Goal: Communication & Community: Answer question/provide support

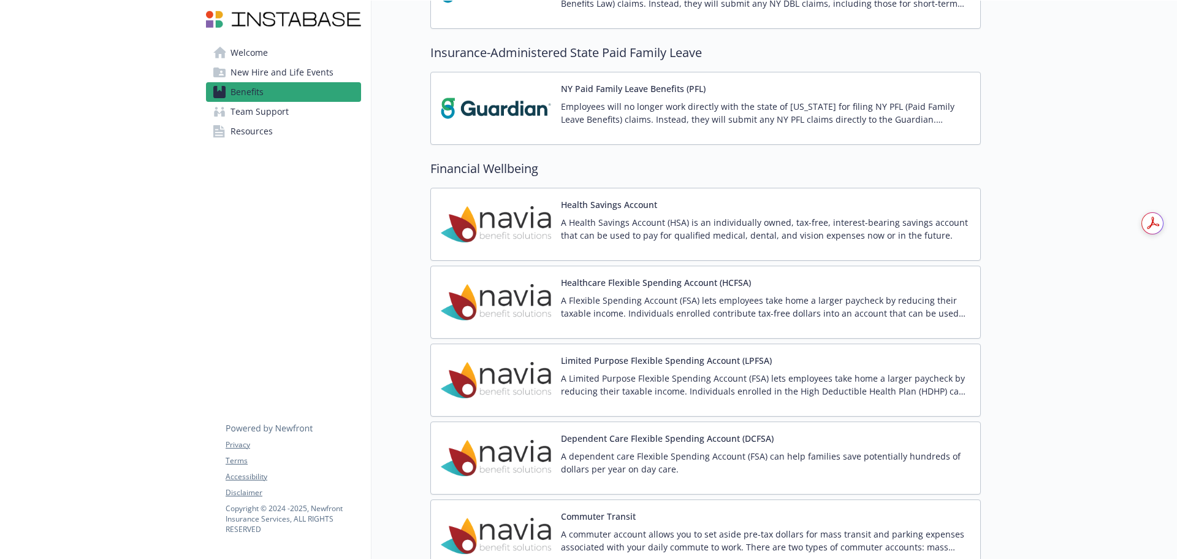
scroll to position [1226, 0]
click at [511, 307] on img at bounding box center [496, 303] width 110 height 52
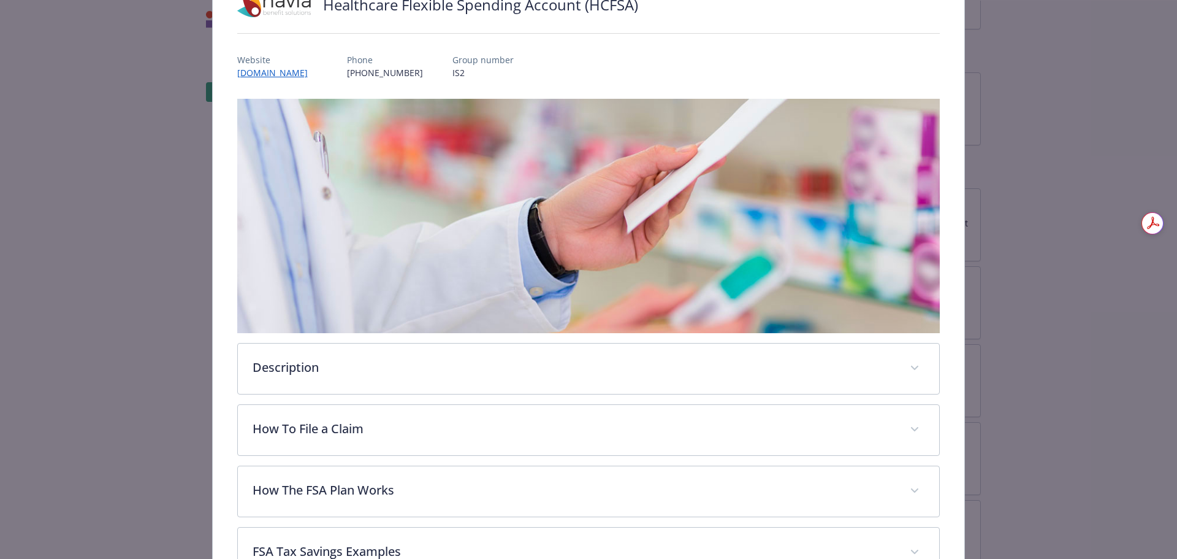
scroll to position [221, 0]
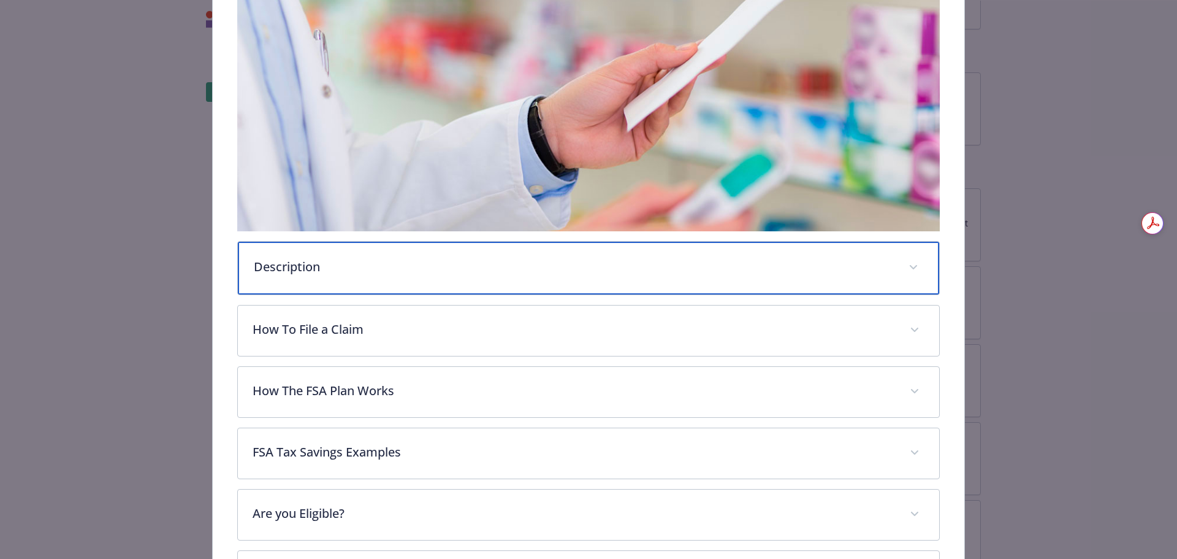
click at [445, 262] on p "Description" at bounding box center [574, 267] width 641 height 18
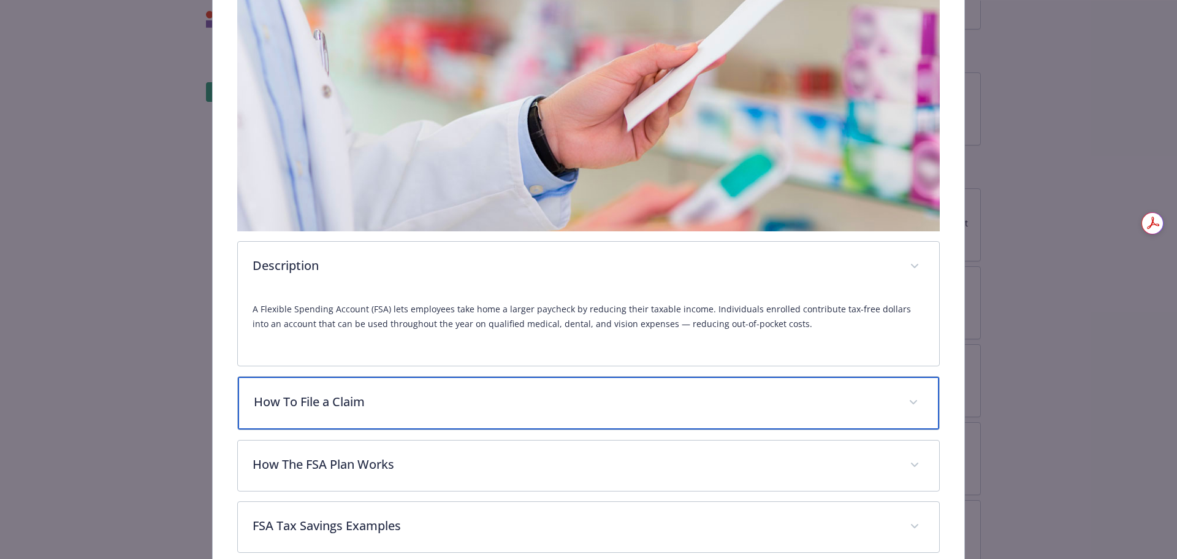
click at [527, 403] on p "How To File a Claim" at bounding box center [574, 401] width 641 height 18
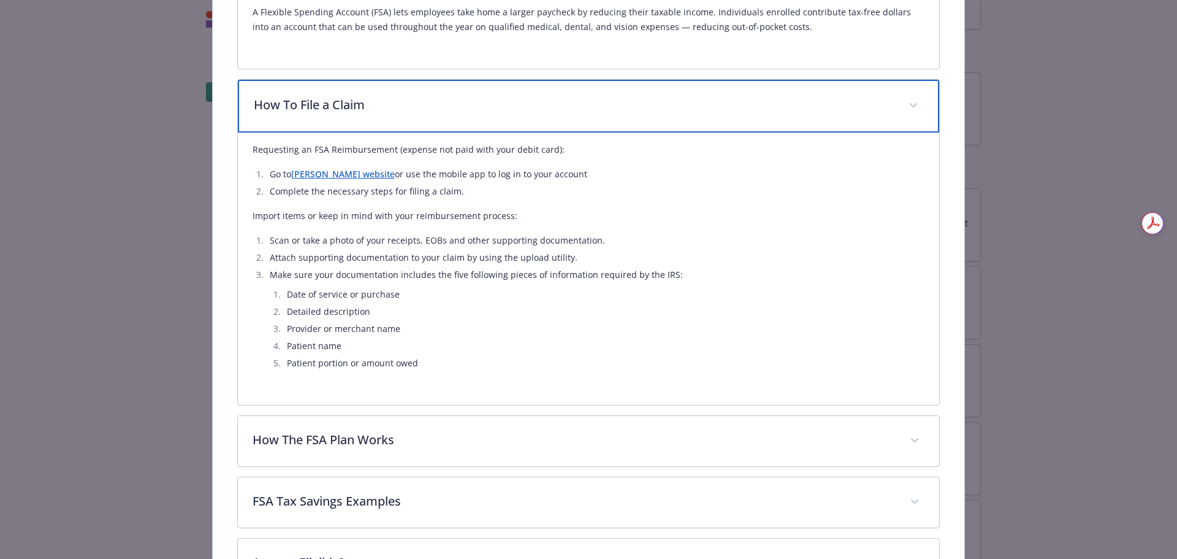
scroll to position [650, 0]
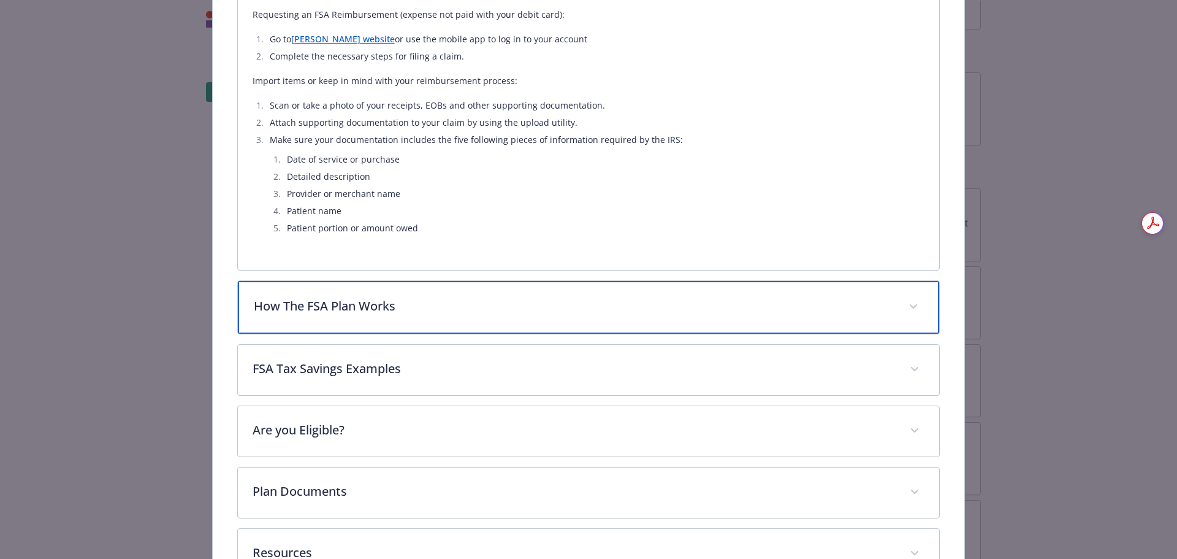
click at [470, 321] on div "How The FSA Plan Works" at bounding box center [589, 307] width 702 height 53
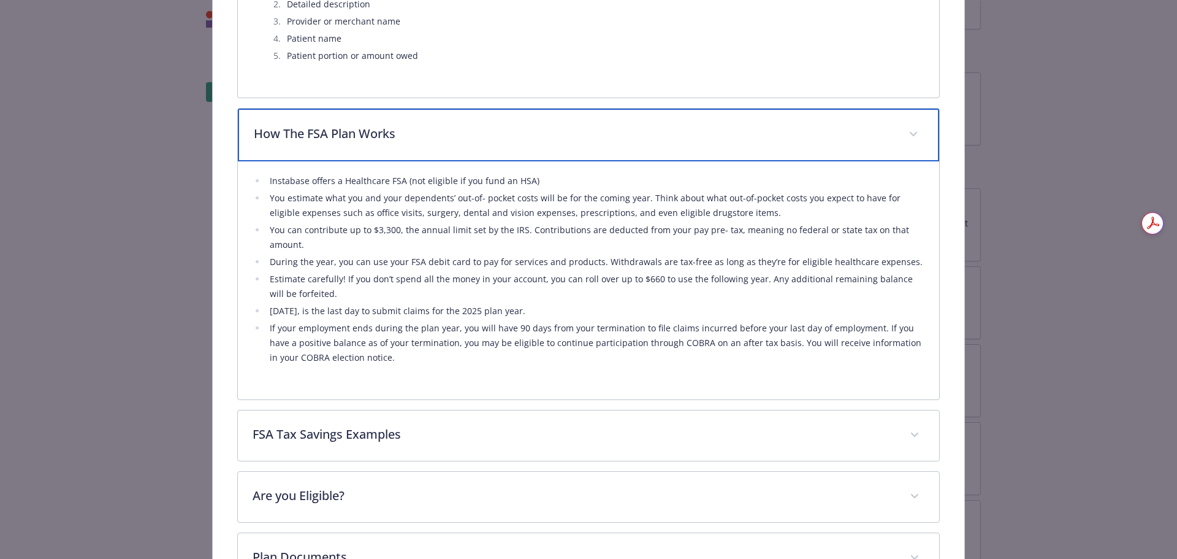
scroll to position [976, 0]
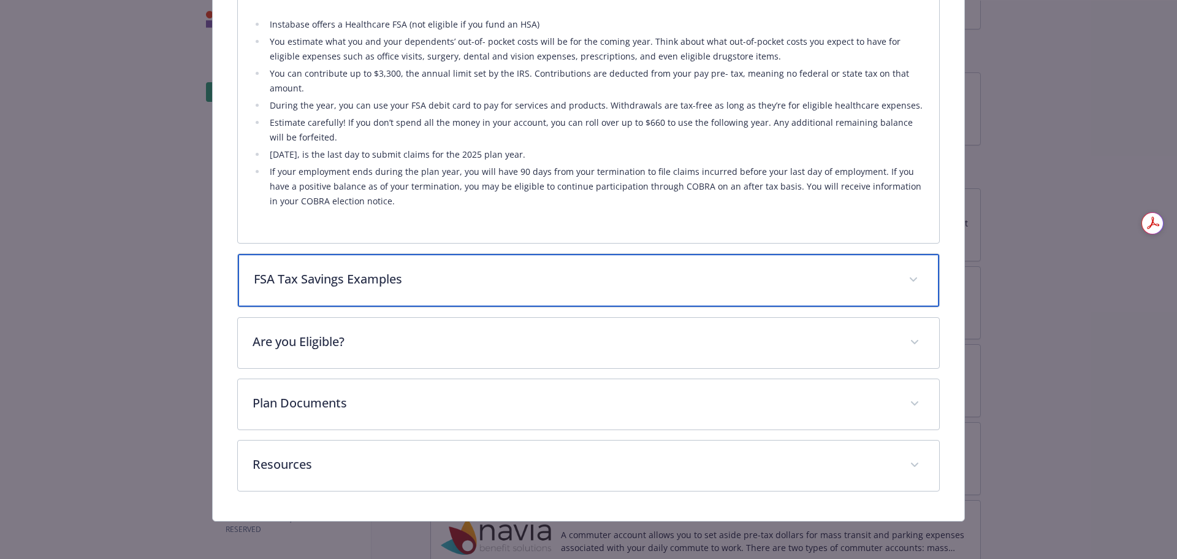
click at [502, 272] on p "FSA Tax Savings Examples" at bounding box center [574, 279] width 641 height 18
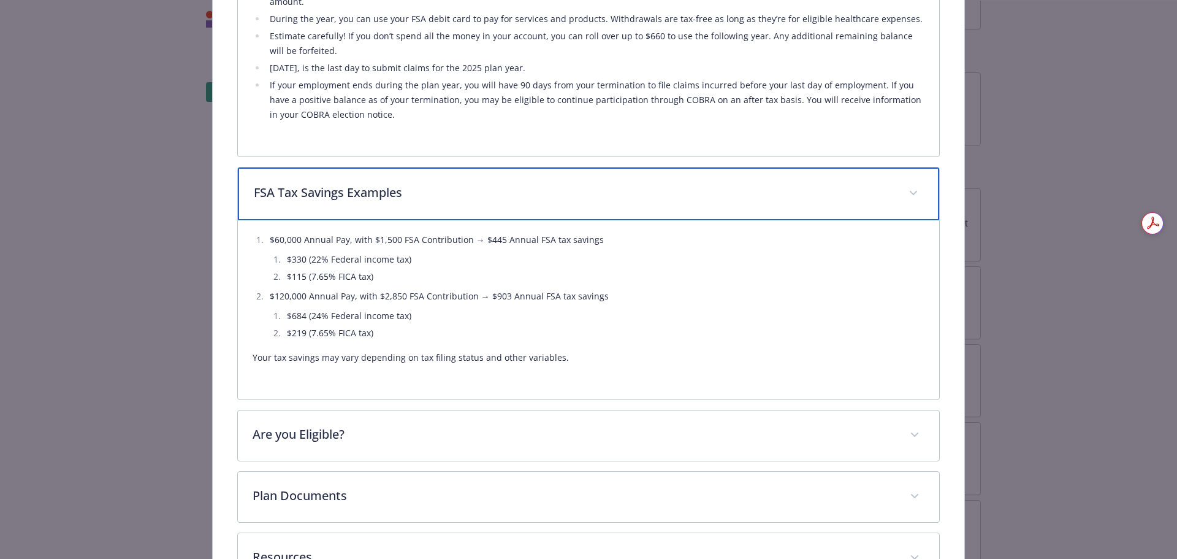
scroll to position [1155, 0]
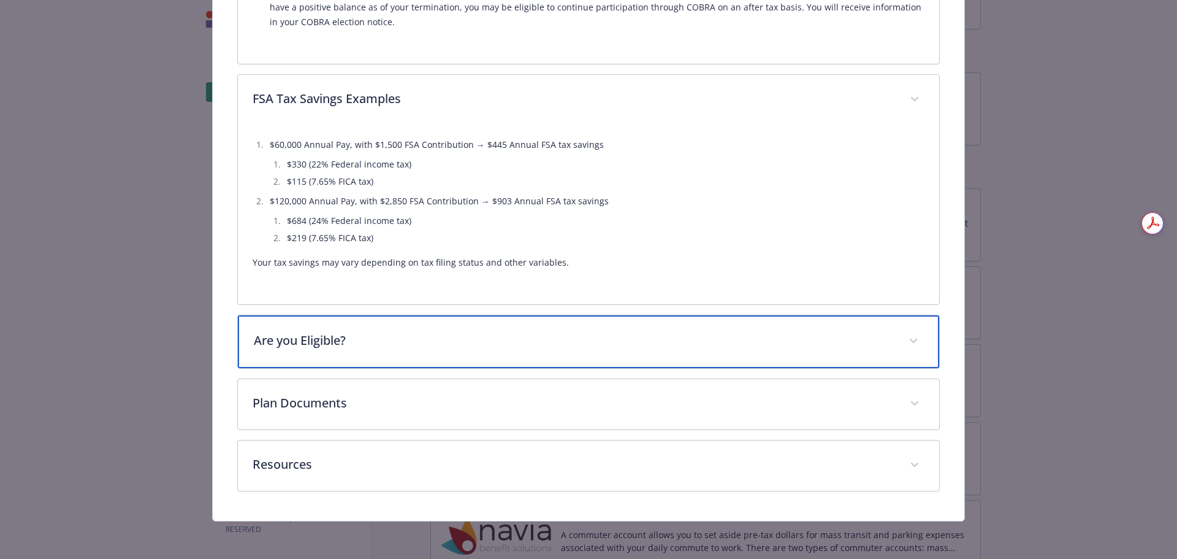
click at [491, 345] on p "Are you Eligible?" at bounding box center [574, 340] width 641 height 18
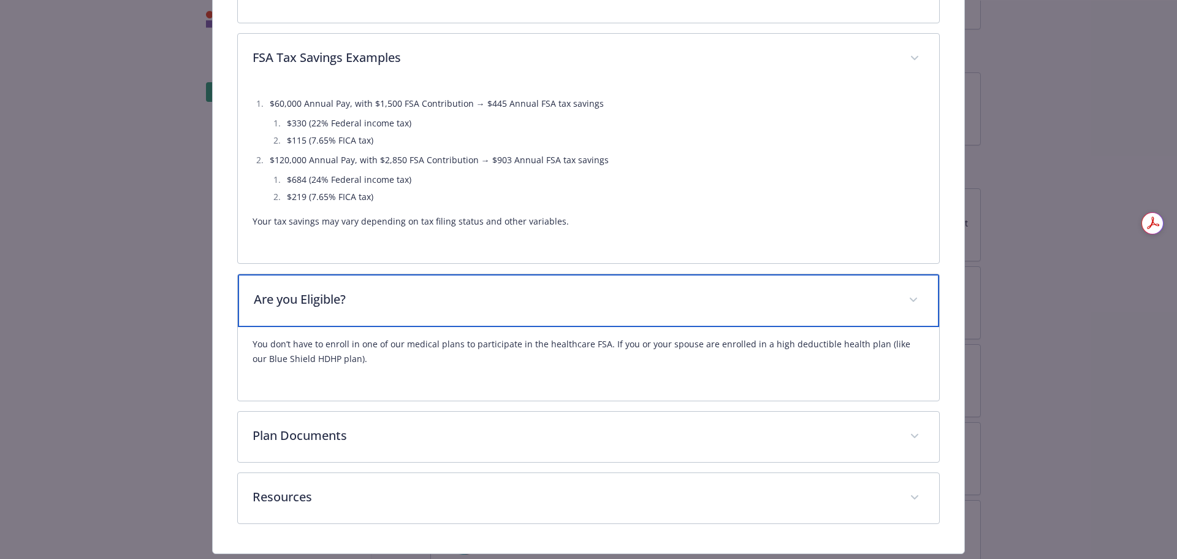
scroll to position [1216, 0]
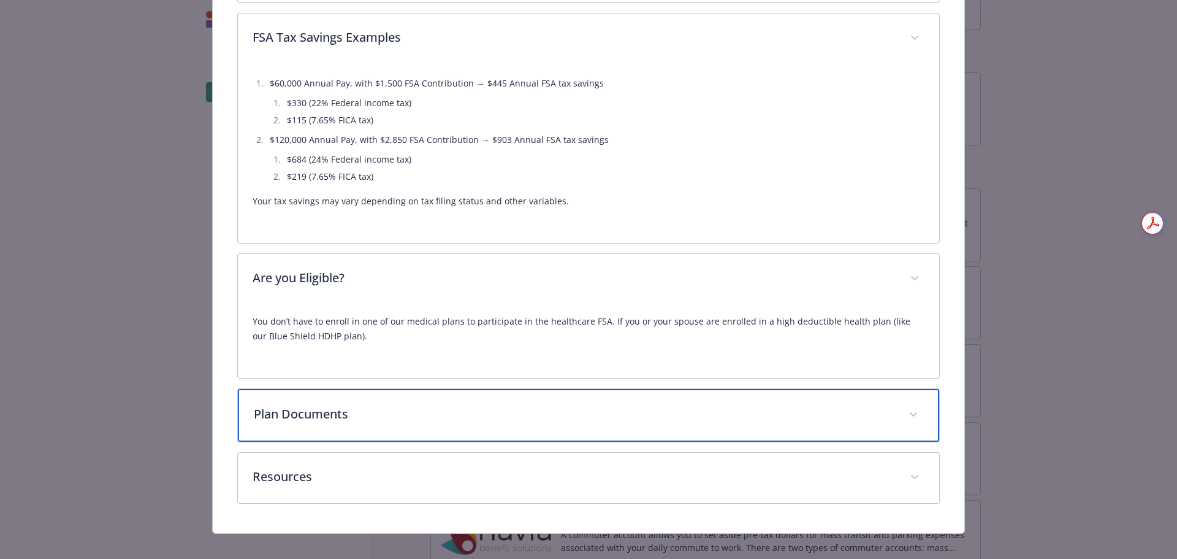
click at [527, 417] on p "Plan Documents" at bounding box center [574, 414] width 641 height 18
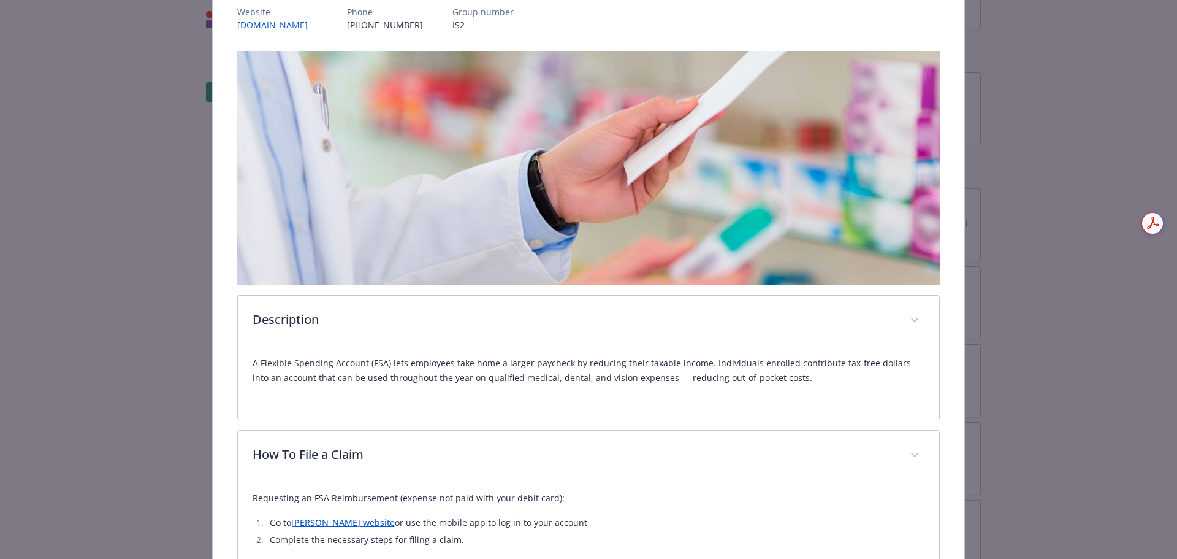
scroll to position [0, 0]
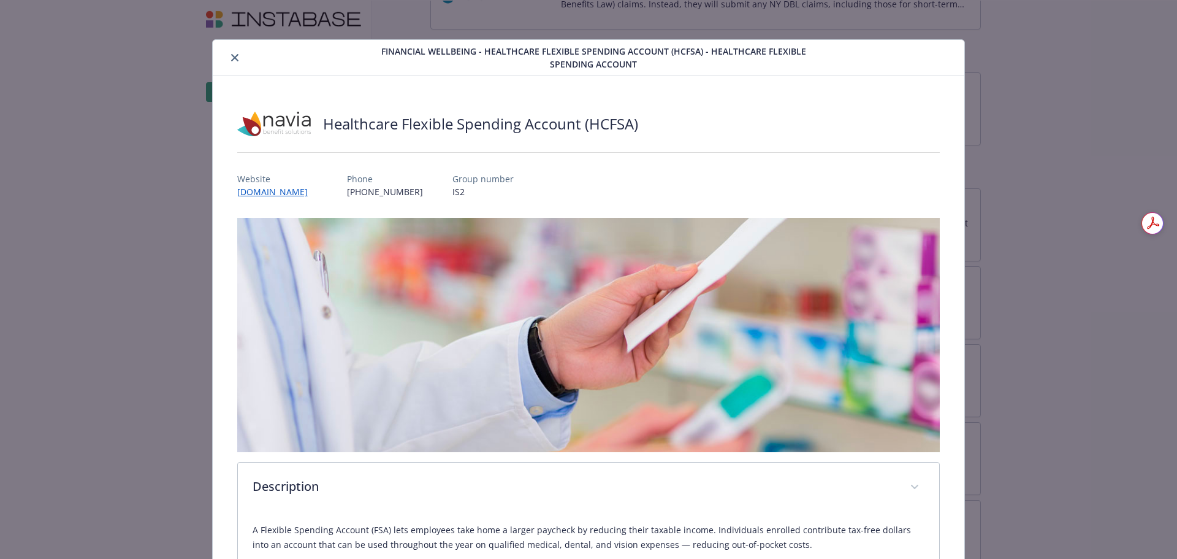
click at [235, 61] on button "close" at bounding box center [234, 57] width 15 height 15
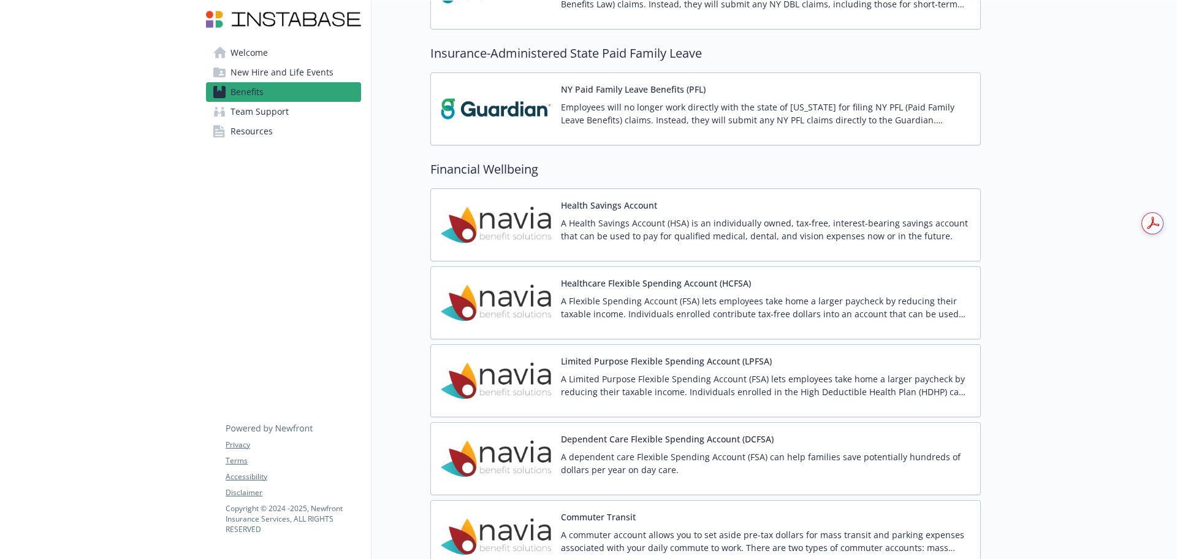
click at [521, 302] on img at bounding box center [496, 303] width 110 height 52
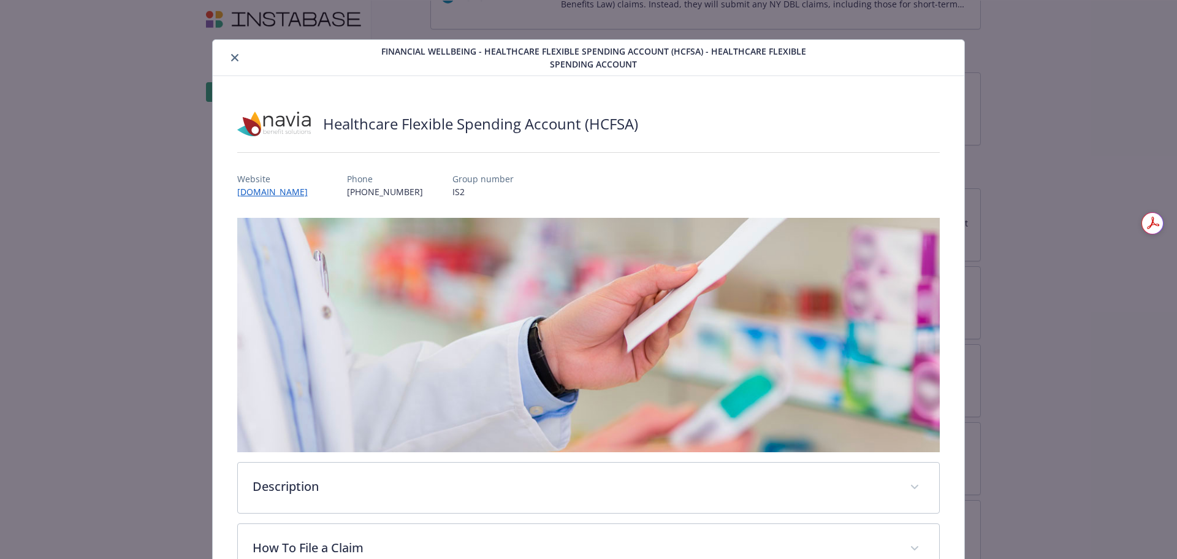
scroll to position [37, 0]
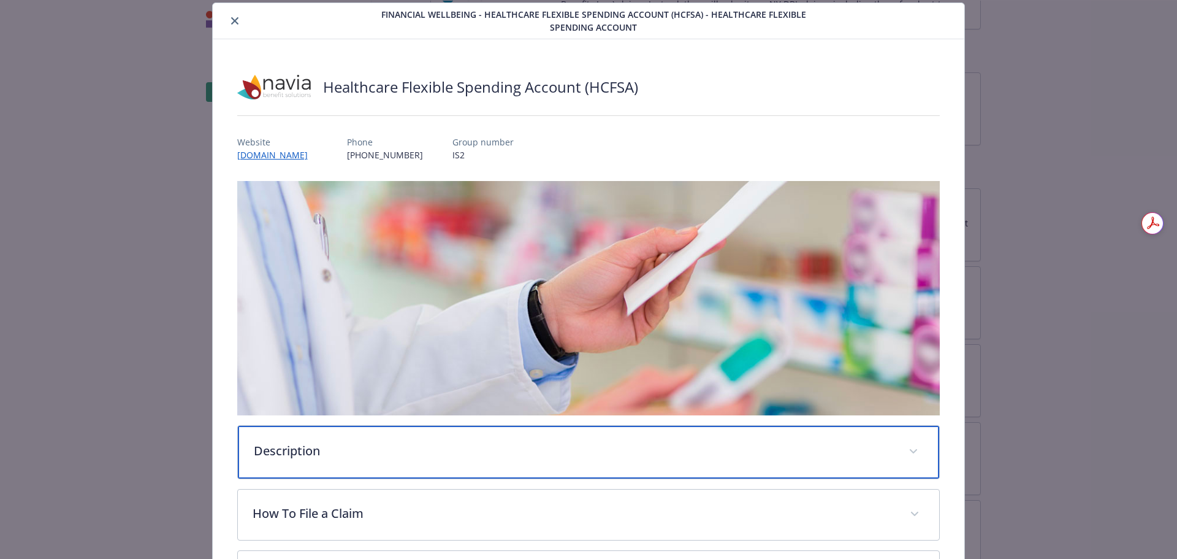
click at [506, 445] on p "Description" at bounding box center [574, 450] width 641 height 18
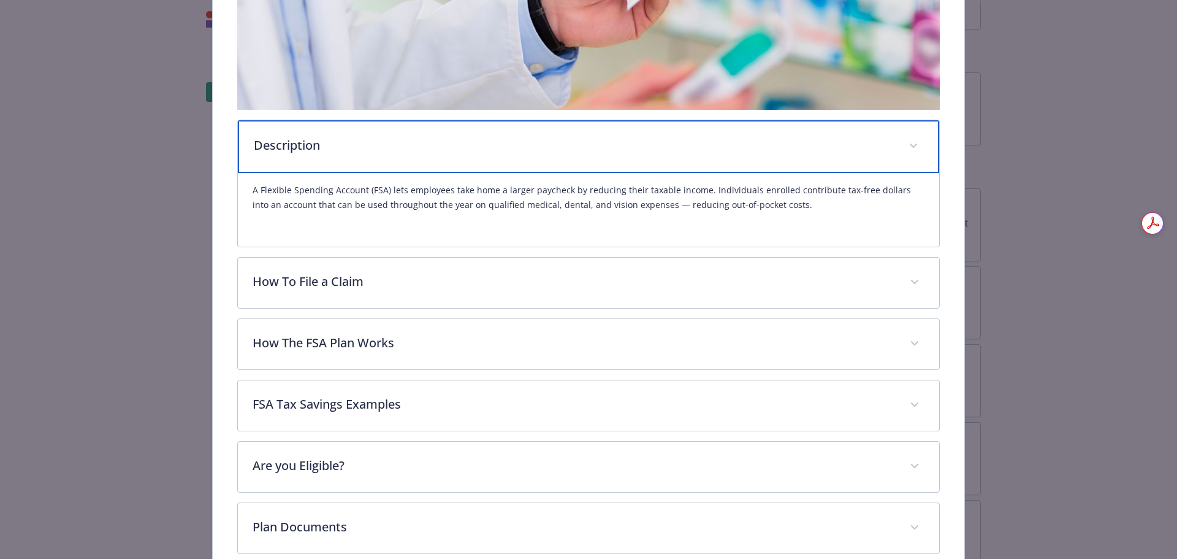
scroll to position [343, 0]
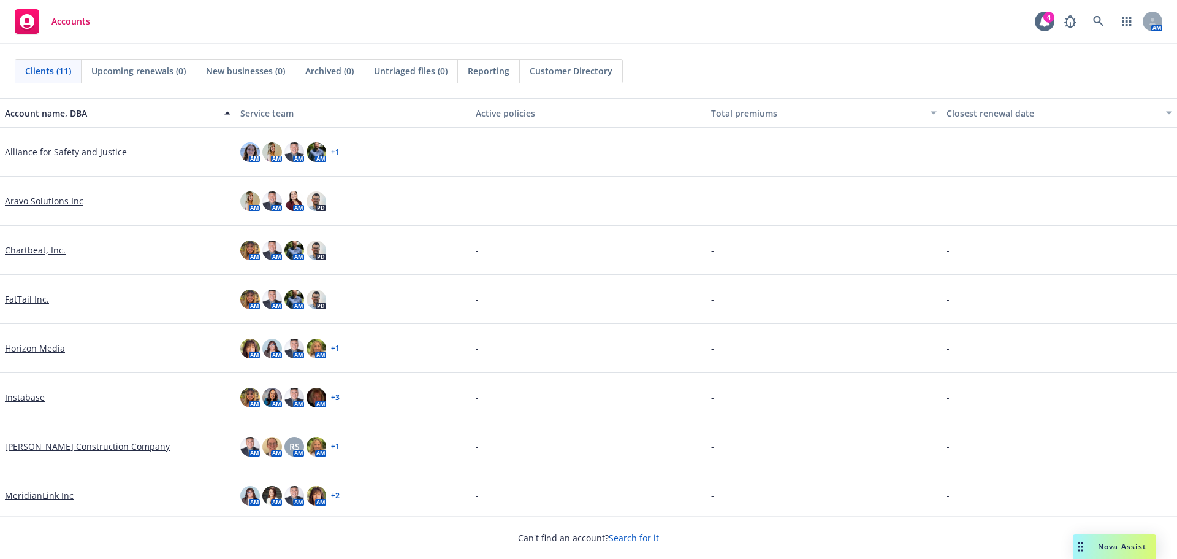
click at [1081, 542] on icon "Drag to move" at bounding box center [1081, 546] width 6 height 10
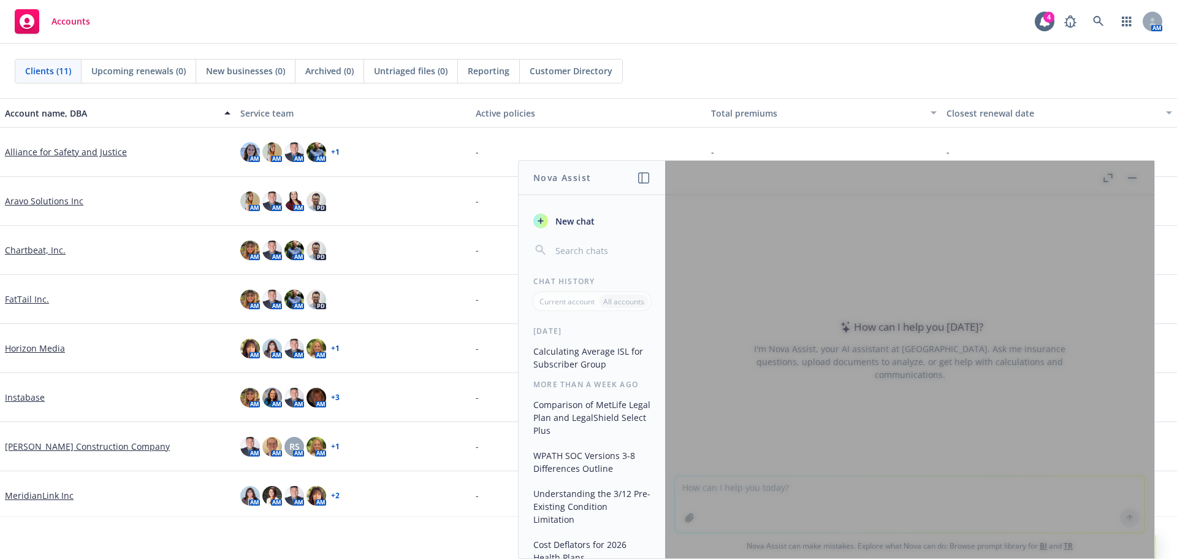
click at [573, 212] on button "New chat" at bounding box center [592, 221] width 127 height 22
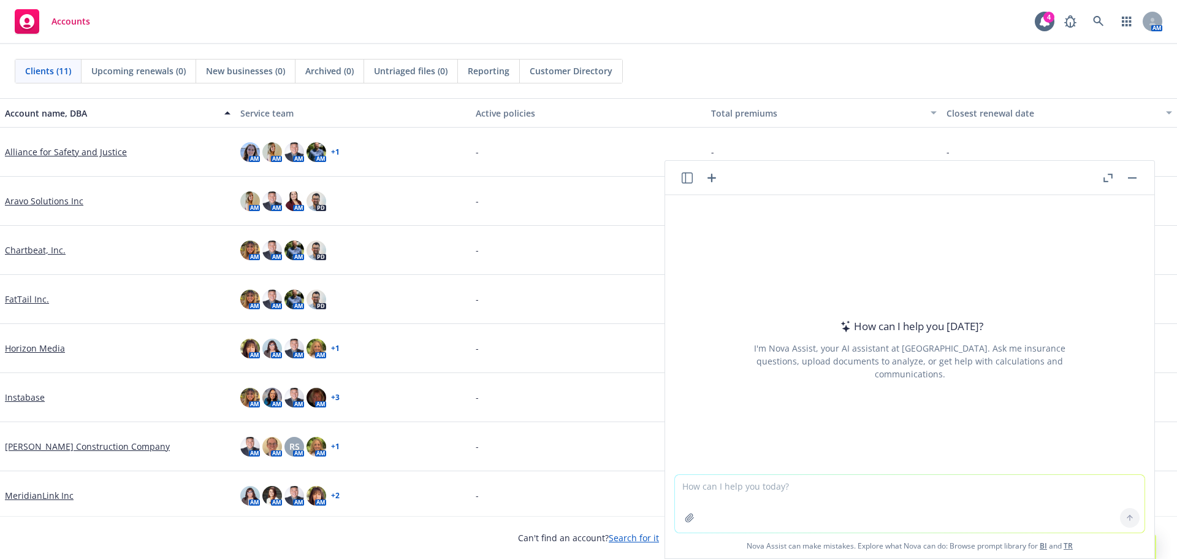
click at [722, 500] on textarea at bounding box center [910, 504] width 470 height 58
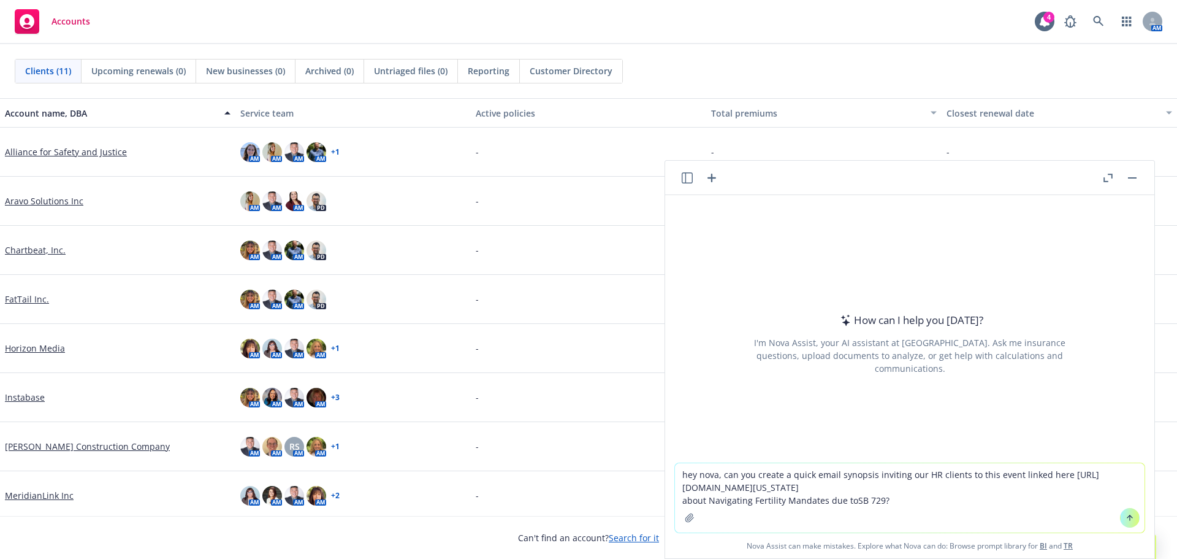
click at [847, 497] on textarea "hey nova, can you create a quick email synopsis inviting our HR clients to this…" at bounding box center [910, 497] width 470 height 69
type textarea "hey nova, can you create a quick email synopsis inviting our HR clients to this…"
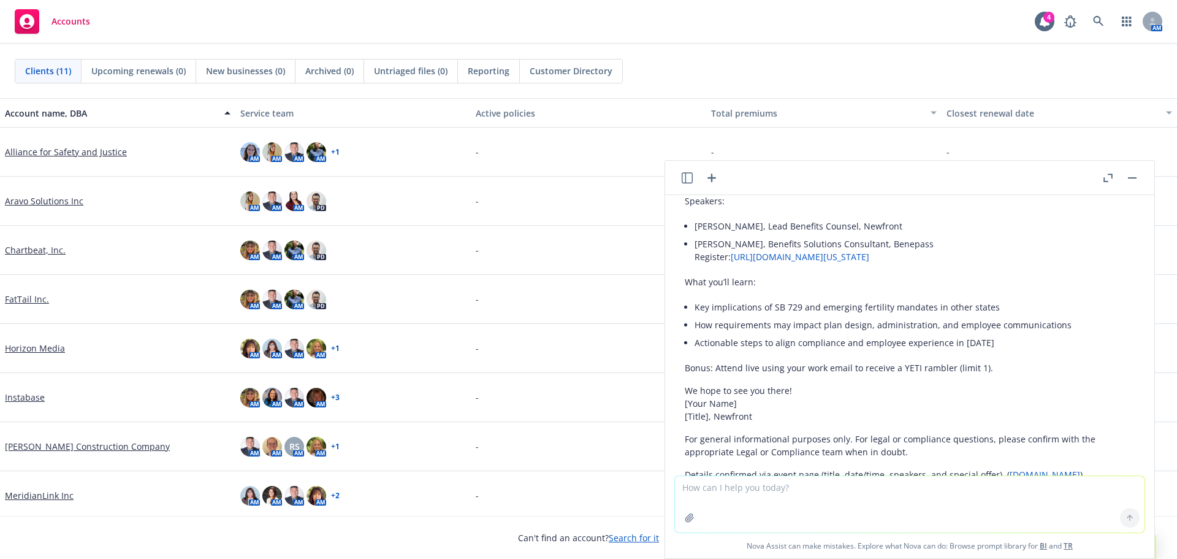
scroll to position [134, 0]
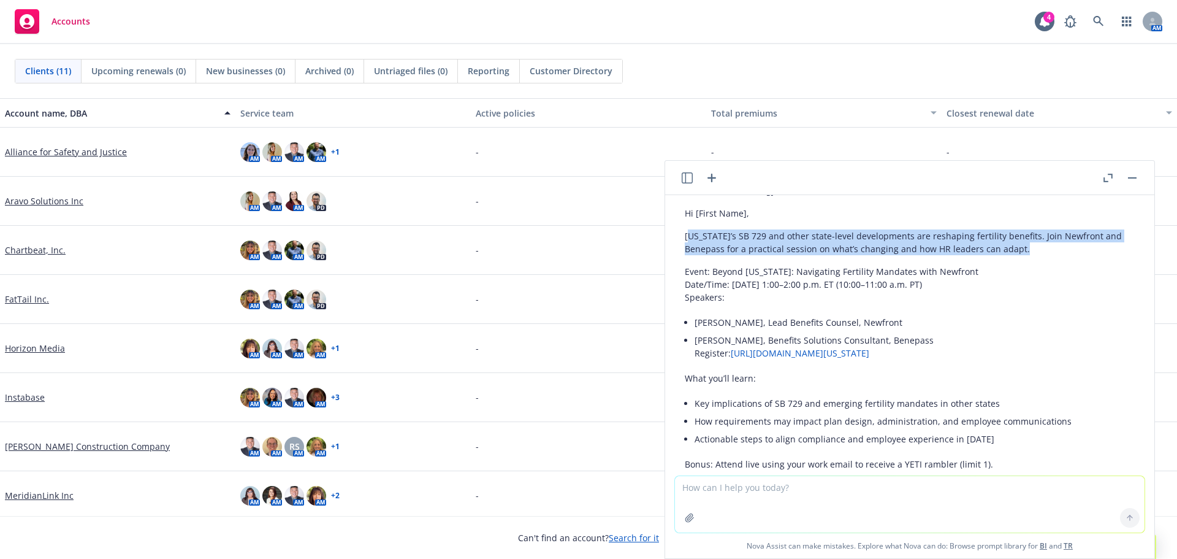
drag, startPoint x: 689, startPoint y: 248, endPoint x: 1076, endPoint y: 264, distance: 387.8
click at [1076, 255] on p "[US_STATE]’s SB 729 and other state-level developments are reshaping fertility …" at bounding box center [910, 242] width 450 height 26
copy p "alifornia’s SB 729 and other state-level developments are reshaping fertility b…"
click at [1042, 245] on p "[US_STATE]’s SB 729 and other state-level developments are reshaping fertility …" at bounding box center [910, 242] width 450 height 26
click at [1042, 247] on p "[US_STATE]’s SB 729 and other state-level developments are reshaping fertility …" at bounding box center [910, 242] width 450 height 26
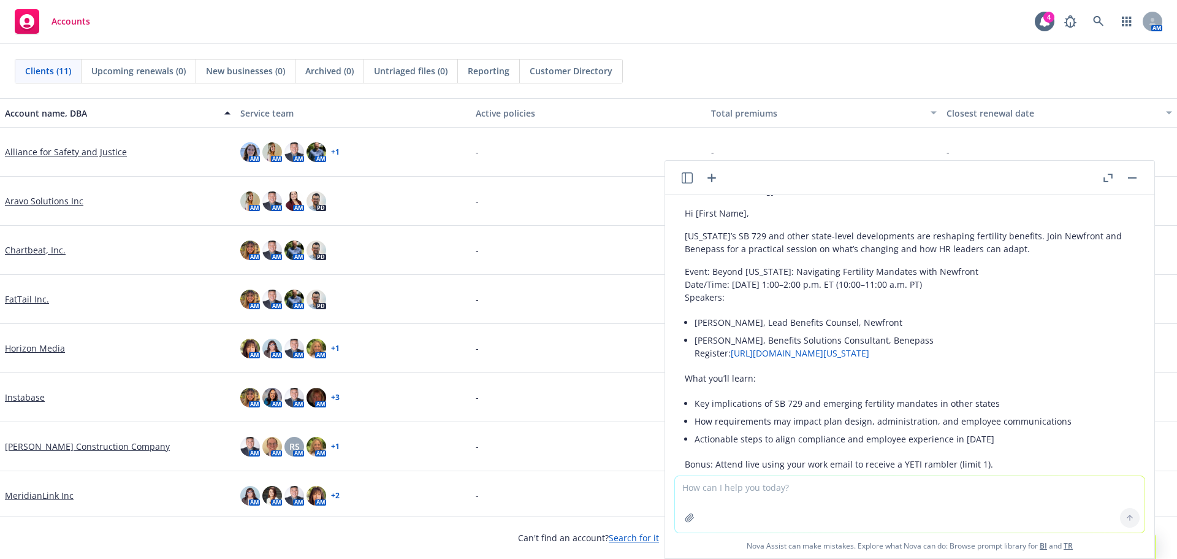
click at [1045, 255] on p "[US_STATE]’s SB 729 and other state-level developments are reshaping fertility …" at bounding box center [910, 242] width 450 height 26
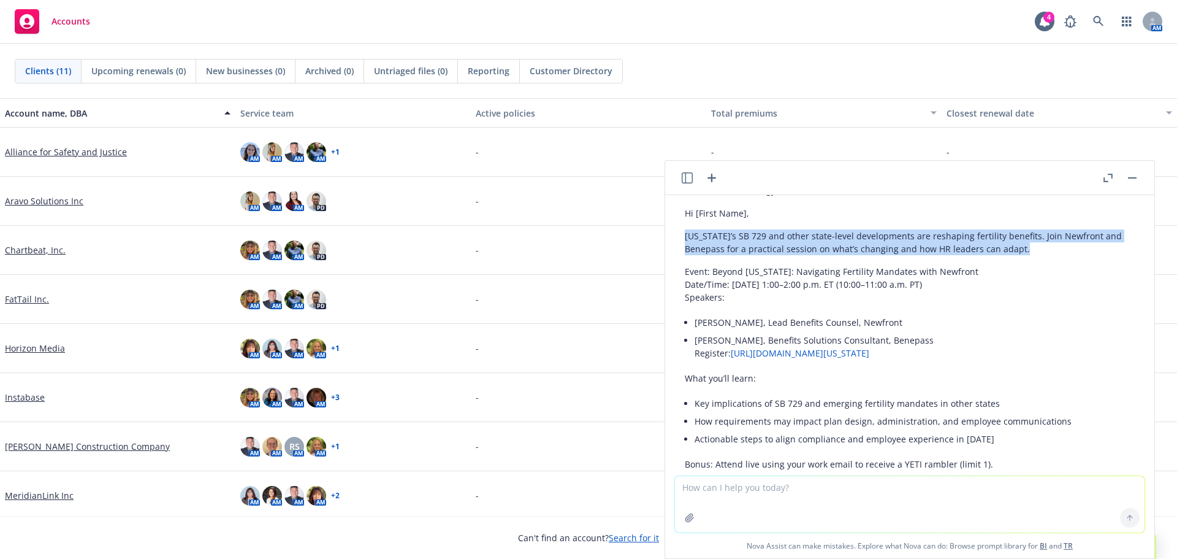
drag, startPoint x: 932, startPoint y: 265, endPoint x: 684, endPoint y: 250, distance: 248.2
click at [684, 250] on div "Here’s a concise email invitation you can paste into your HR client outreach. S…" at bounding box center [910, 362] width 470 height 483
copy p "[US_STATE]’s SB 729 and other state-level developments are reshaping fertility …"
click at [867, 507] on textarea at bounding box center [910, 504] width 470 height 56
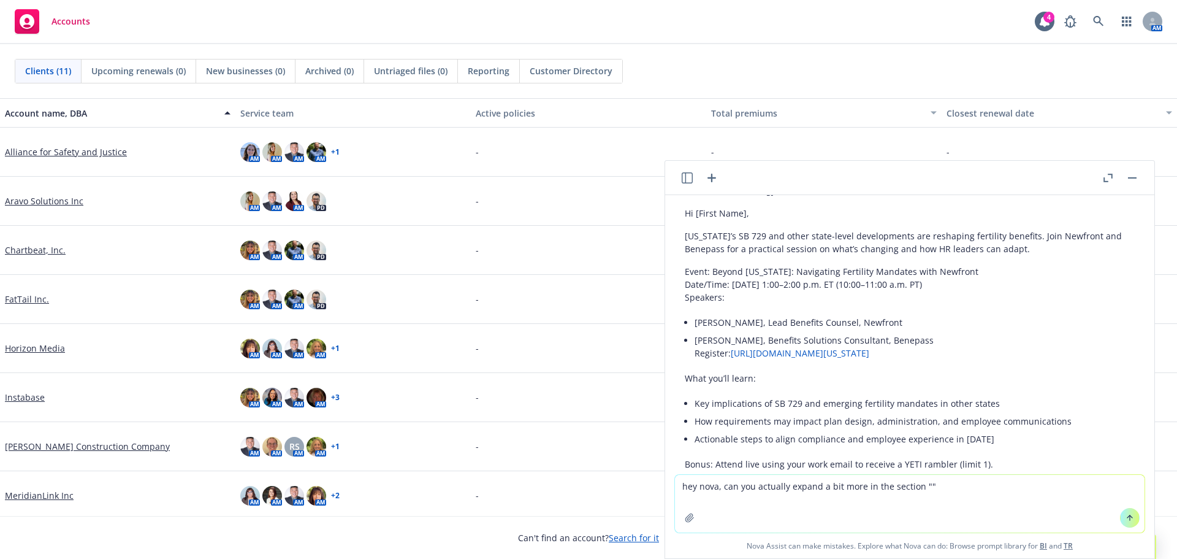
paste textarea "[US_STATE]’s SB 729 and other state-level developments are reshaping fertility …"
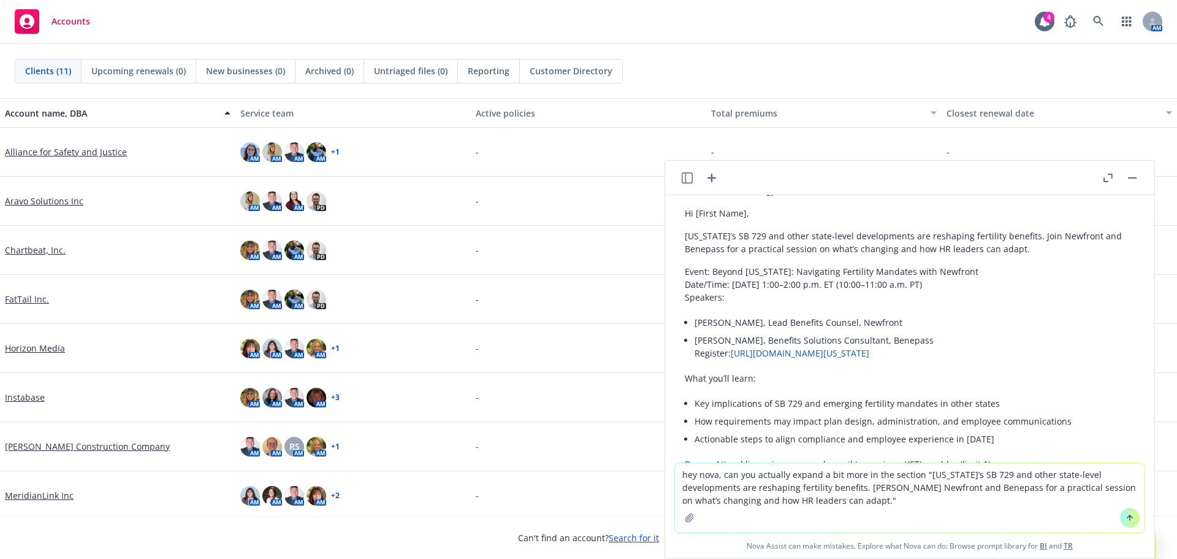
click at [880, 506] on textarea "hey nova, can you actually expand a bit more in the section "[US_STATE]’s SB 72…" at bounding box center [910, 497] width 470 height 69
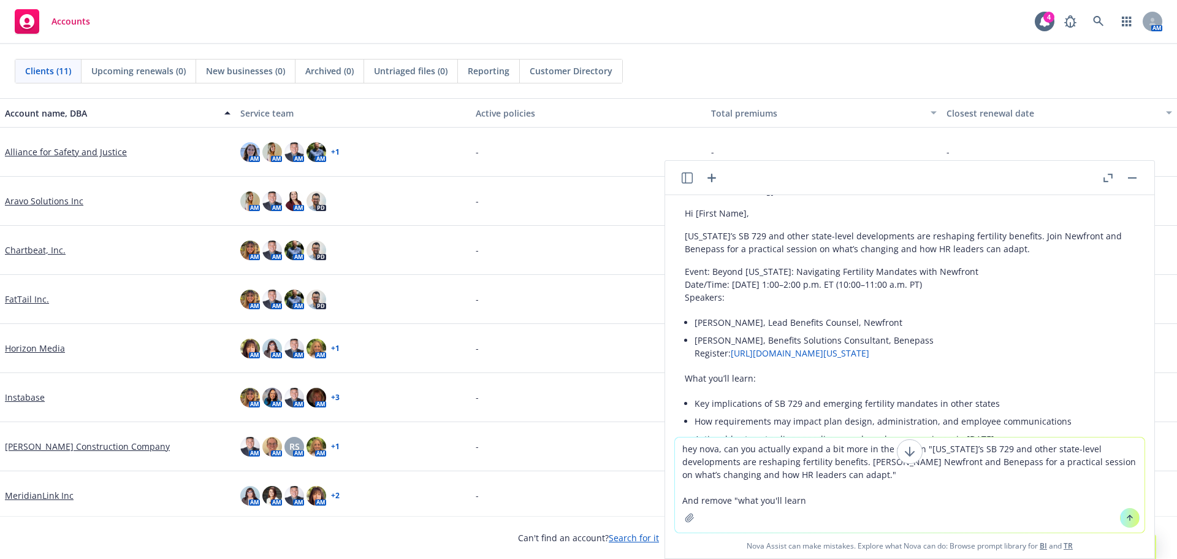
type textarea "hey nova, can you actually expand a bit more in the section "[US_STATE]’s SB 72…"
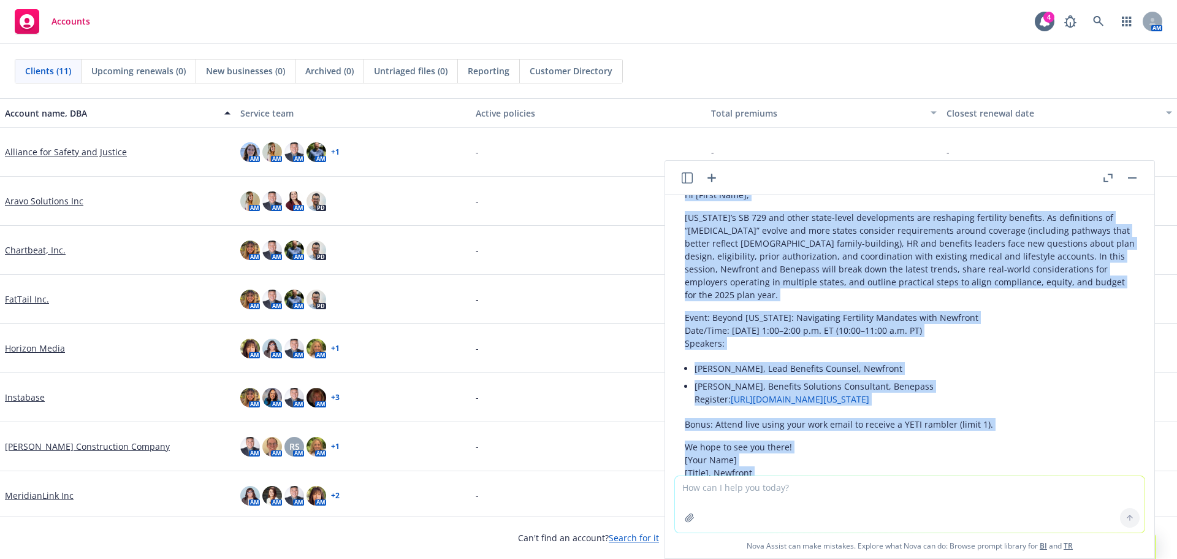
scroll to position [589, 0]
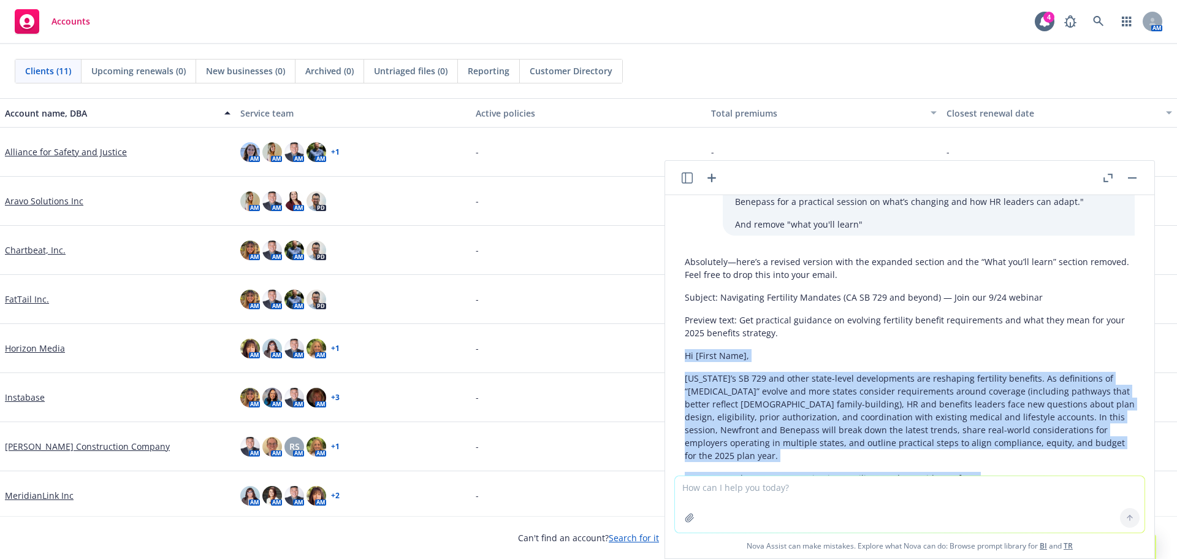
drag, startPoint x: 923, startPoint y: 413, endPoint x: 684, endPoint y: 374, distance: 242.2
click at [684, 374] on div "Absolutely—here’s a revised version with the expanded section and the “What you…" at bounding box center [910, 476] width 470 height 452
copy div "Lo [Ipsum Dolo], Sitametcon’a EL 867 sed doeiu tempo-incid utlaboreetdo mag ali…"
